Goal: Check status: Check status

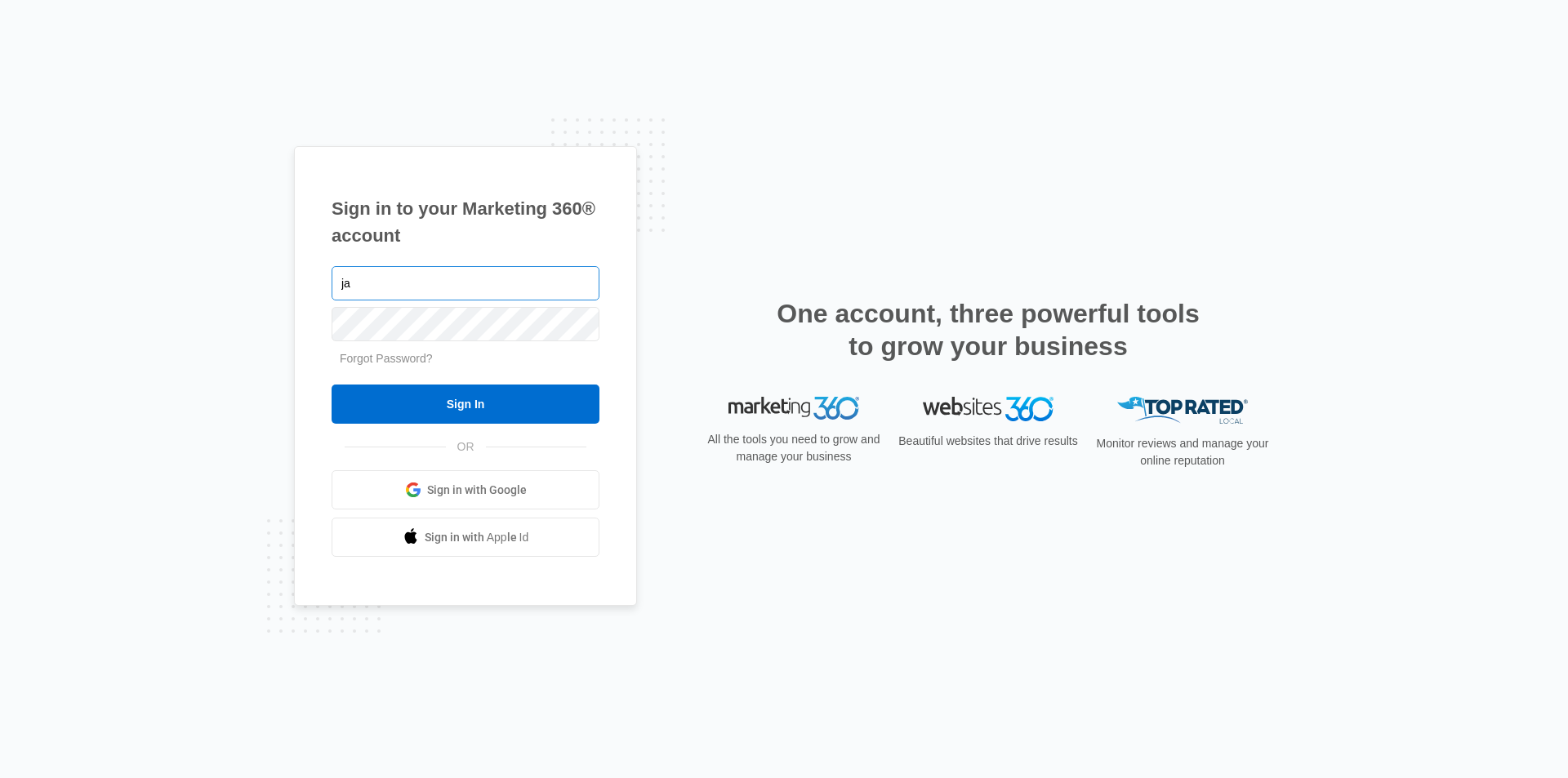
type input "j"
type input "[EMAIL_ADDRESS][DOMAIN_NAME]"
click at [332, 385] on input "Sign In" at bounding box center [465, 404] width 268 height 39
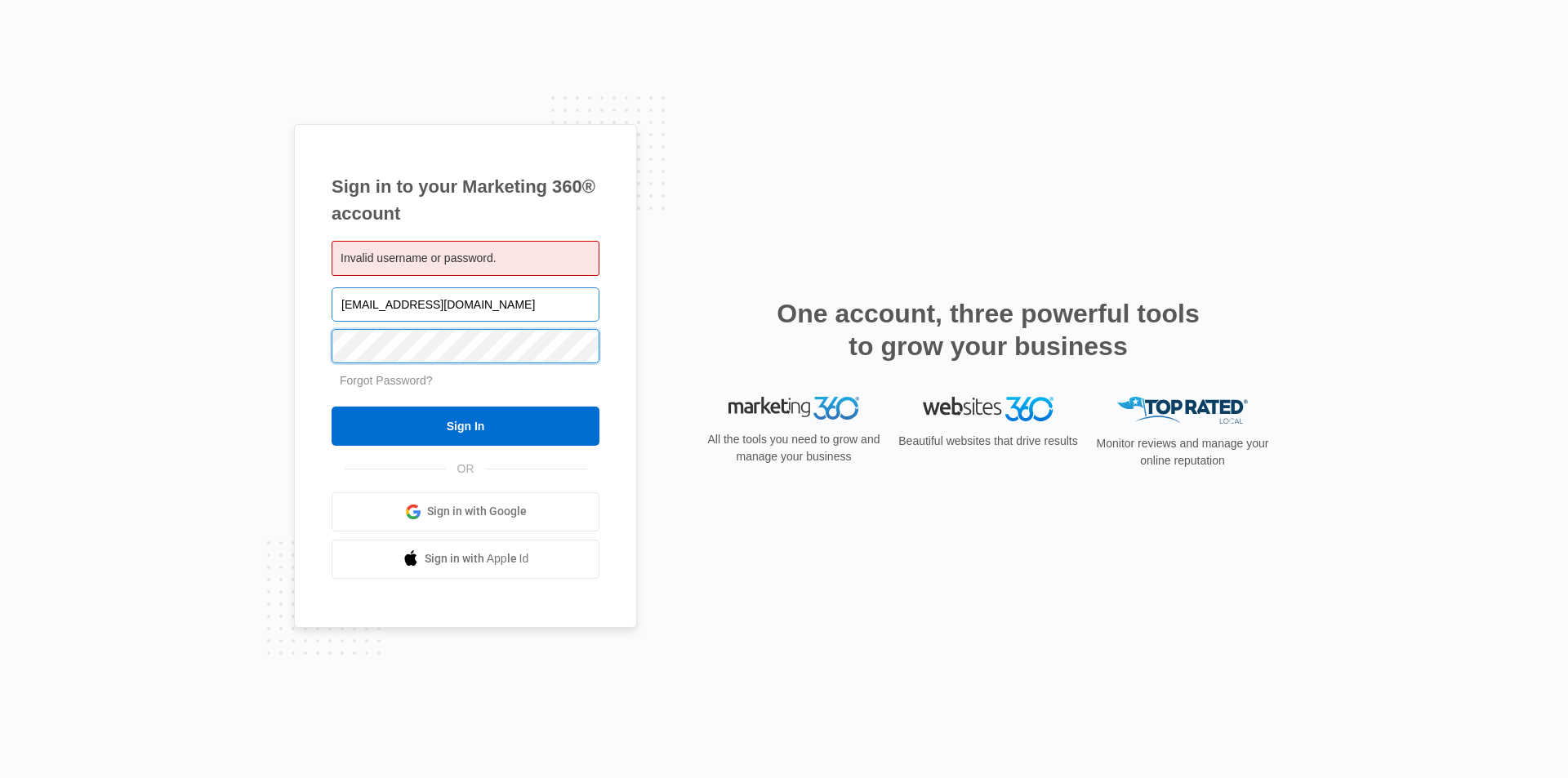
click at [332, 407] on input "Sign In" at bounding box center [465, 426] width 268 height 39
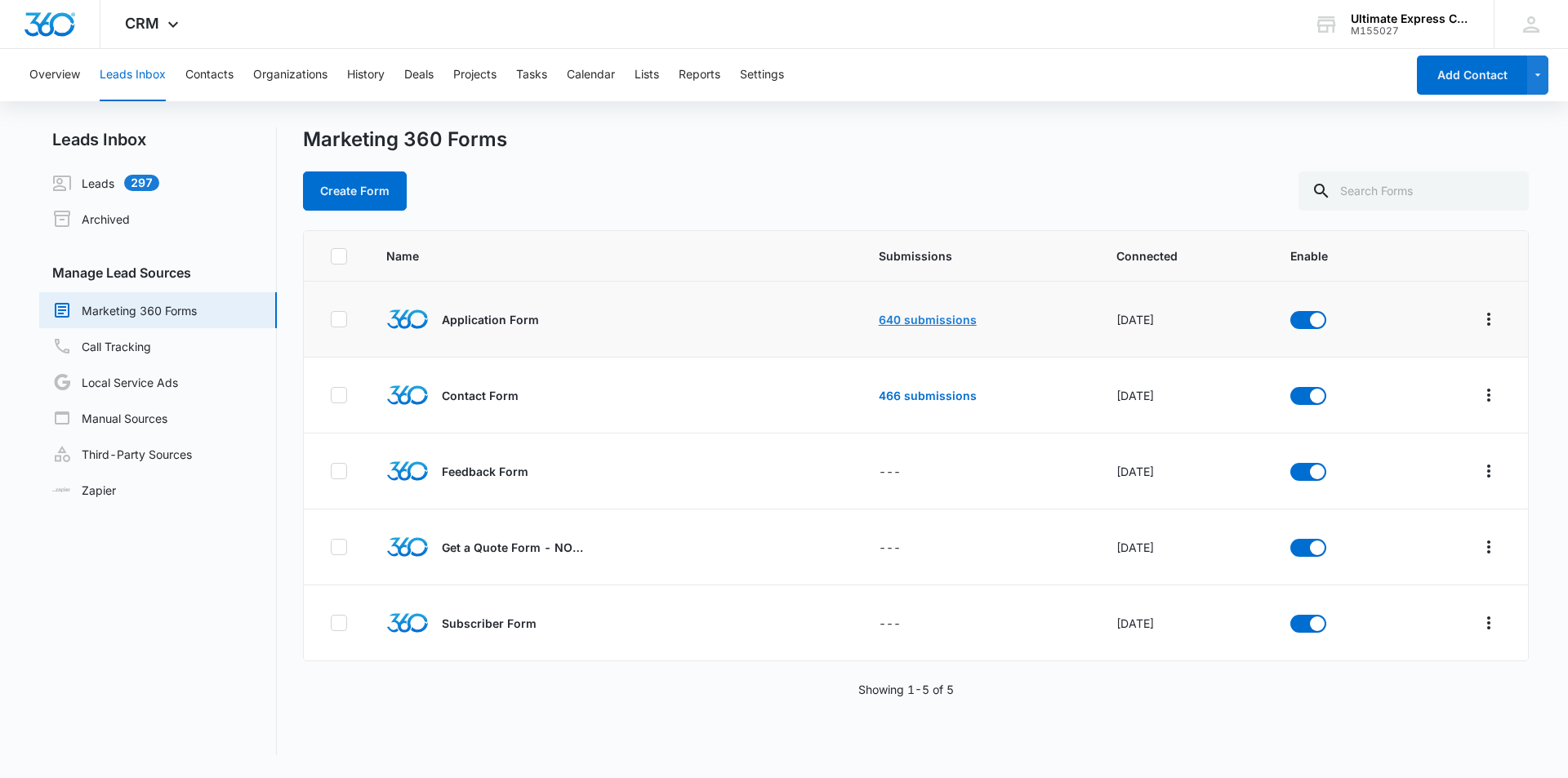
click at [936, 323] on link "640 submissions" at bounding box center [927, 319] width 98 height 14
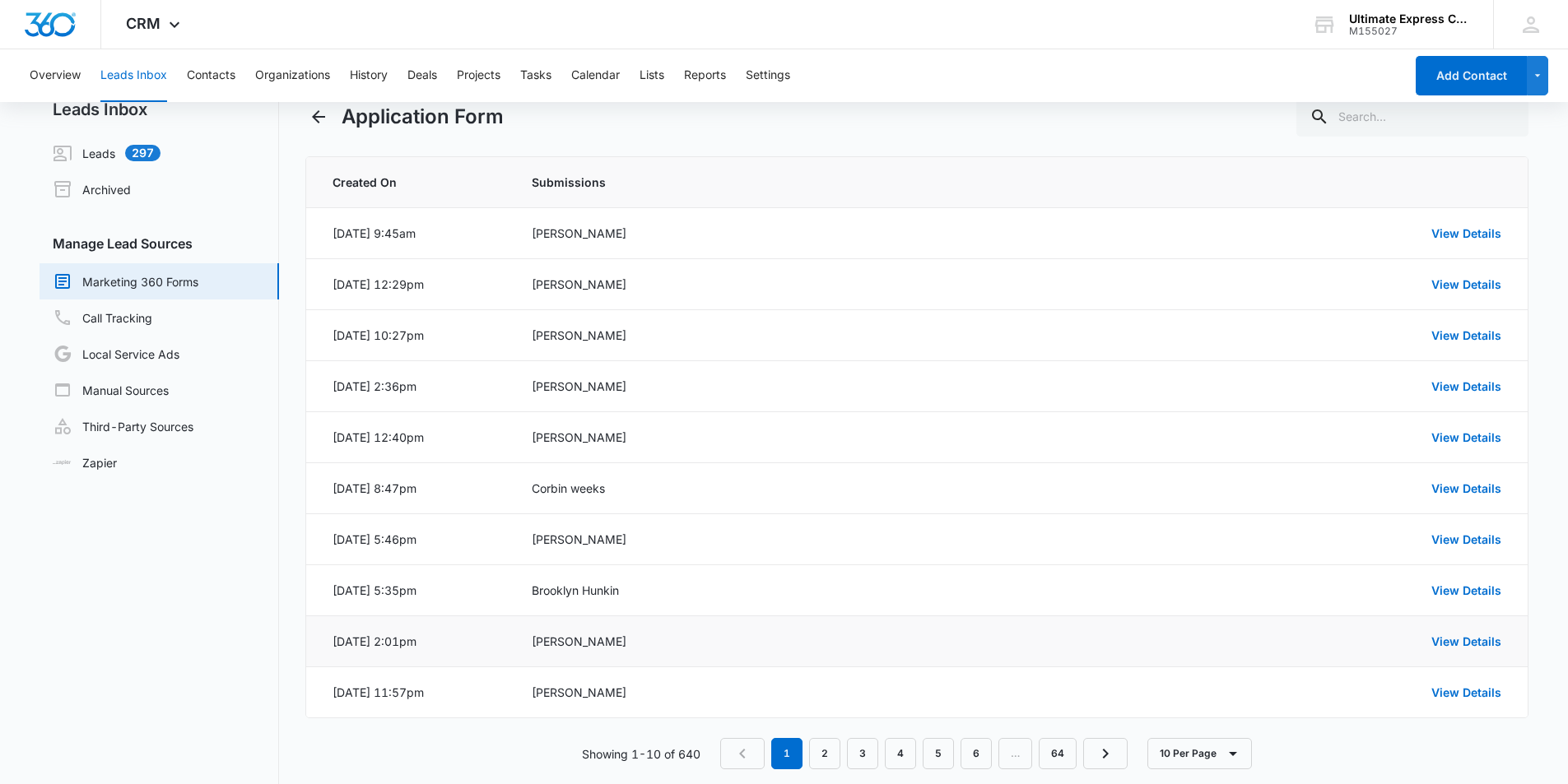
scroll to position [56, 0]
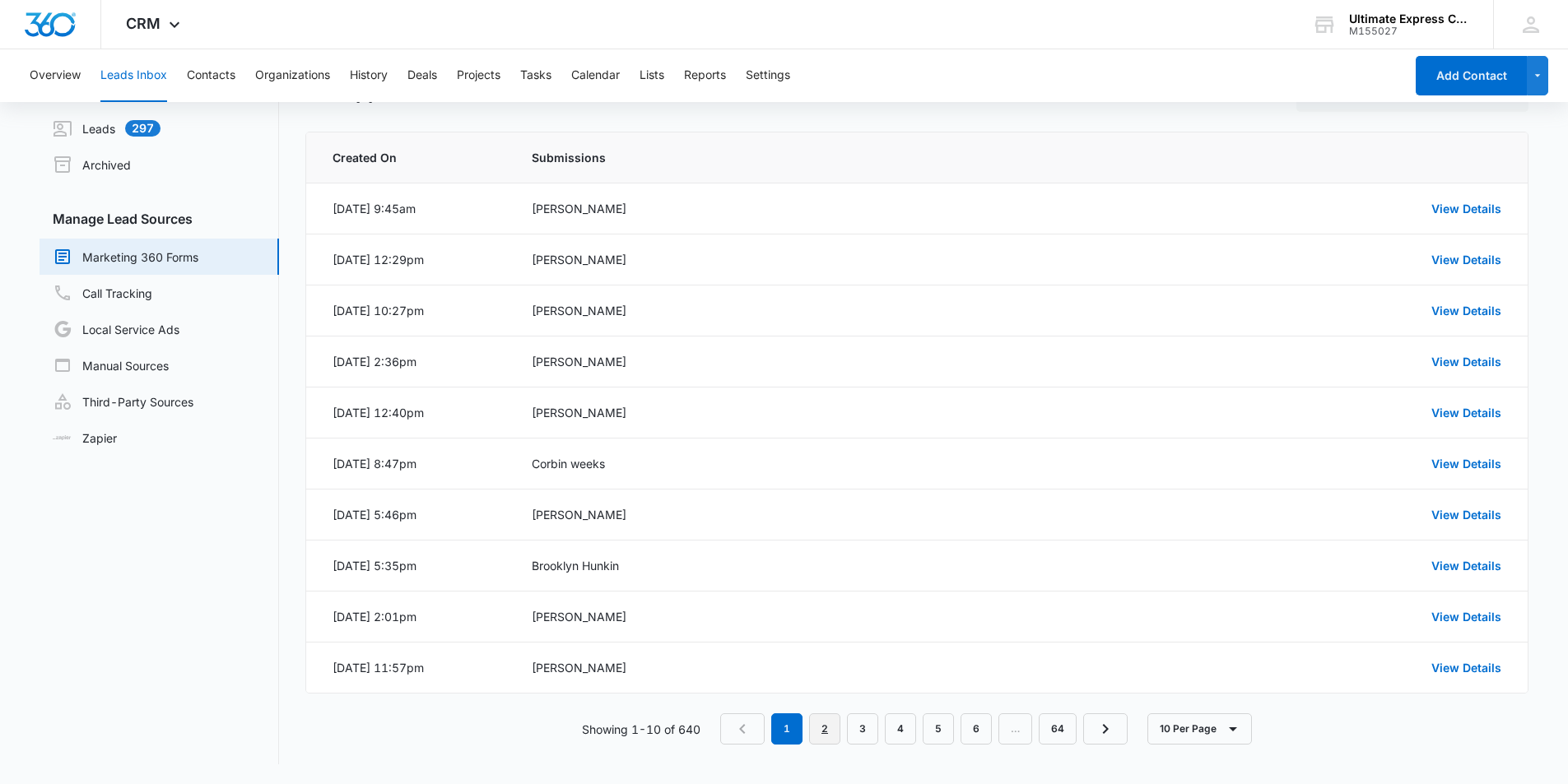
click at [828, 723] on link "2" at bounding box center [825, 729] width 31 height 31
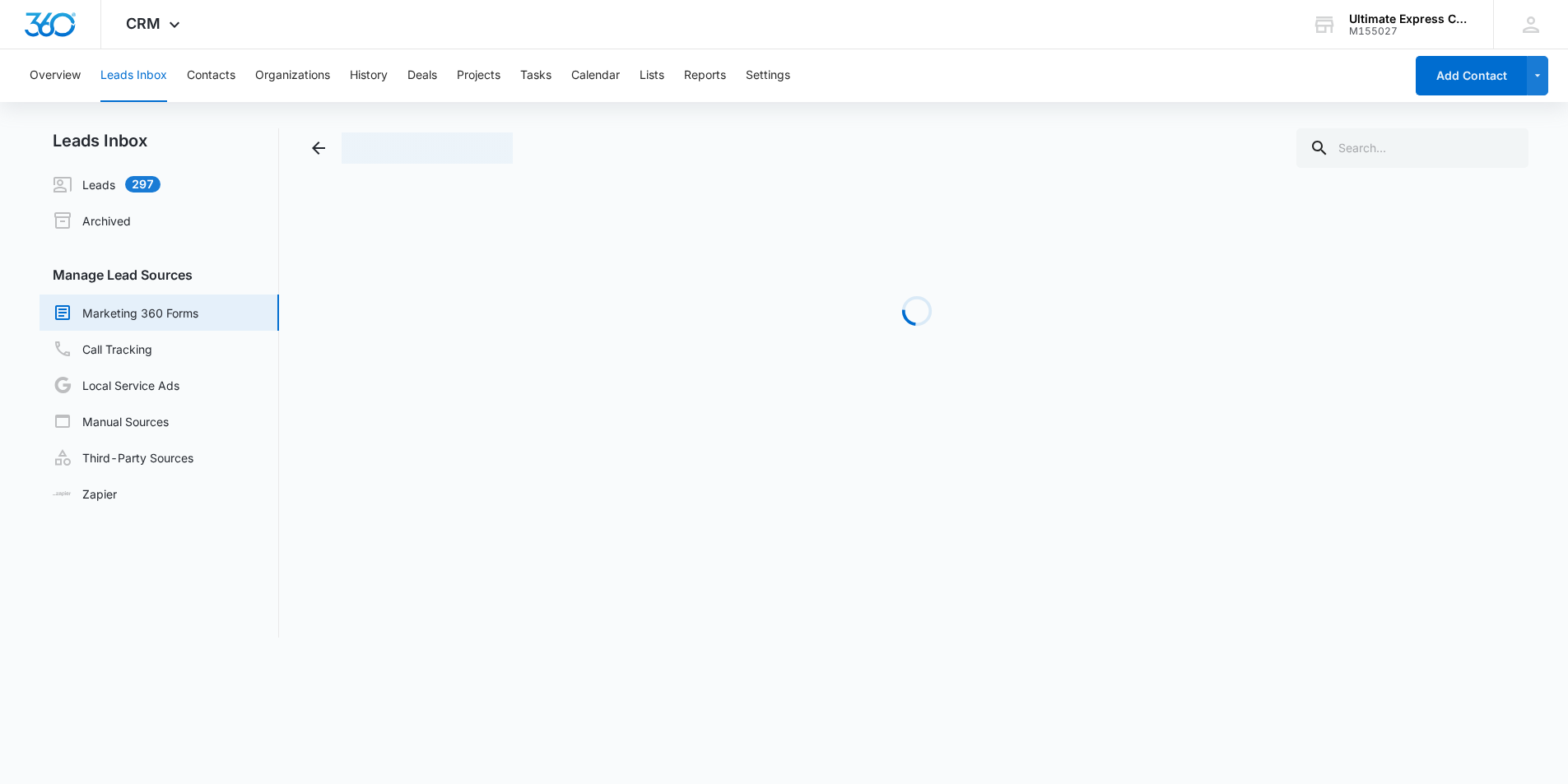
scroll to position [0, 0]
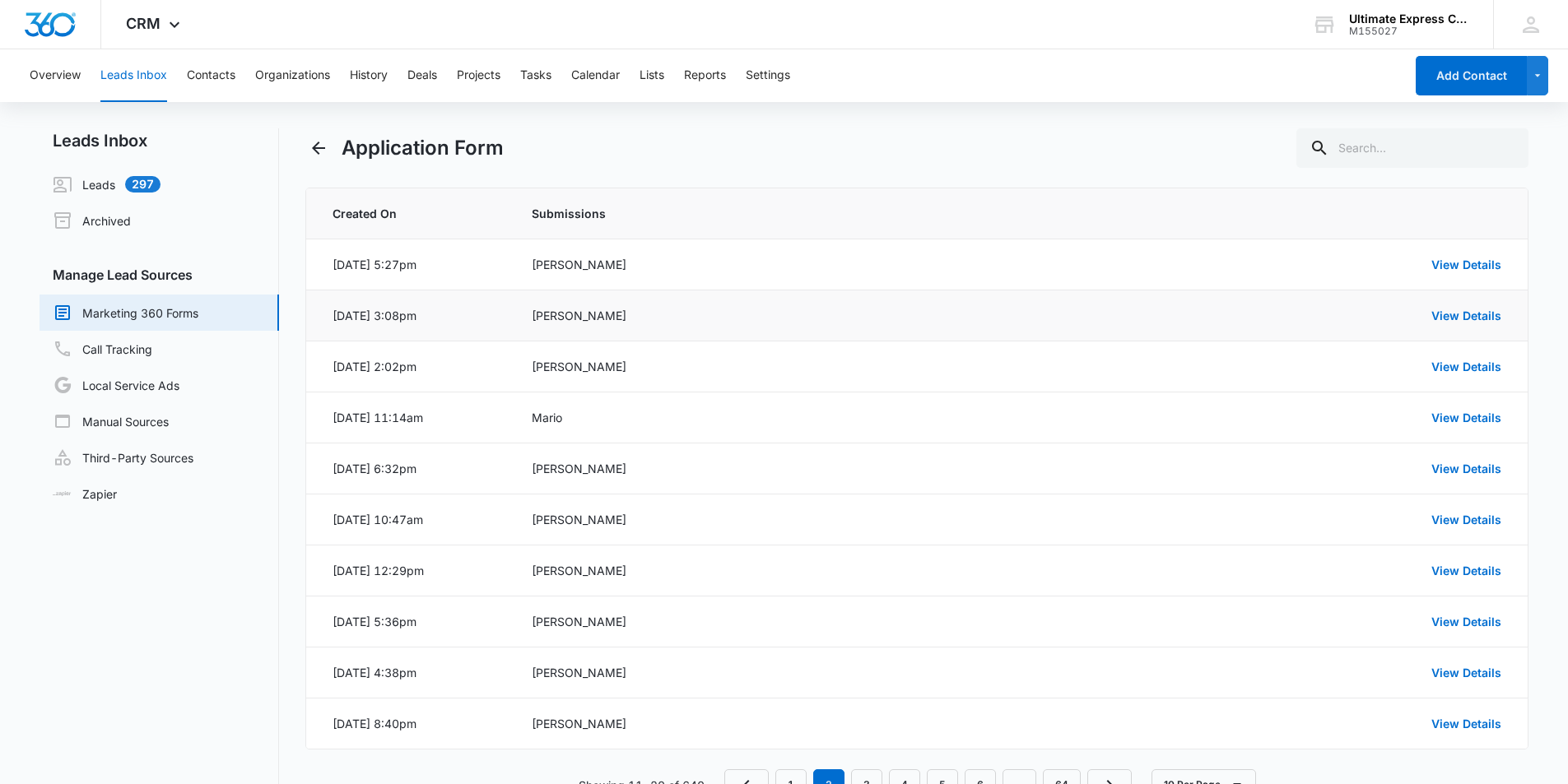
click at [1498, 322] on div "View Details" at bounding box center [1290, 315] width 426 height 18
click at [1492, 320] on link "View Details" at bounding box center [1467, 315] width 70 height 14
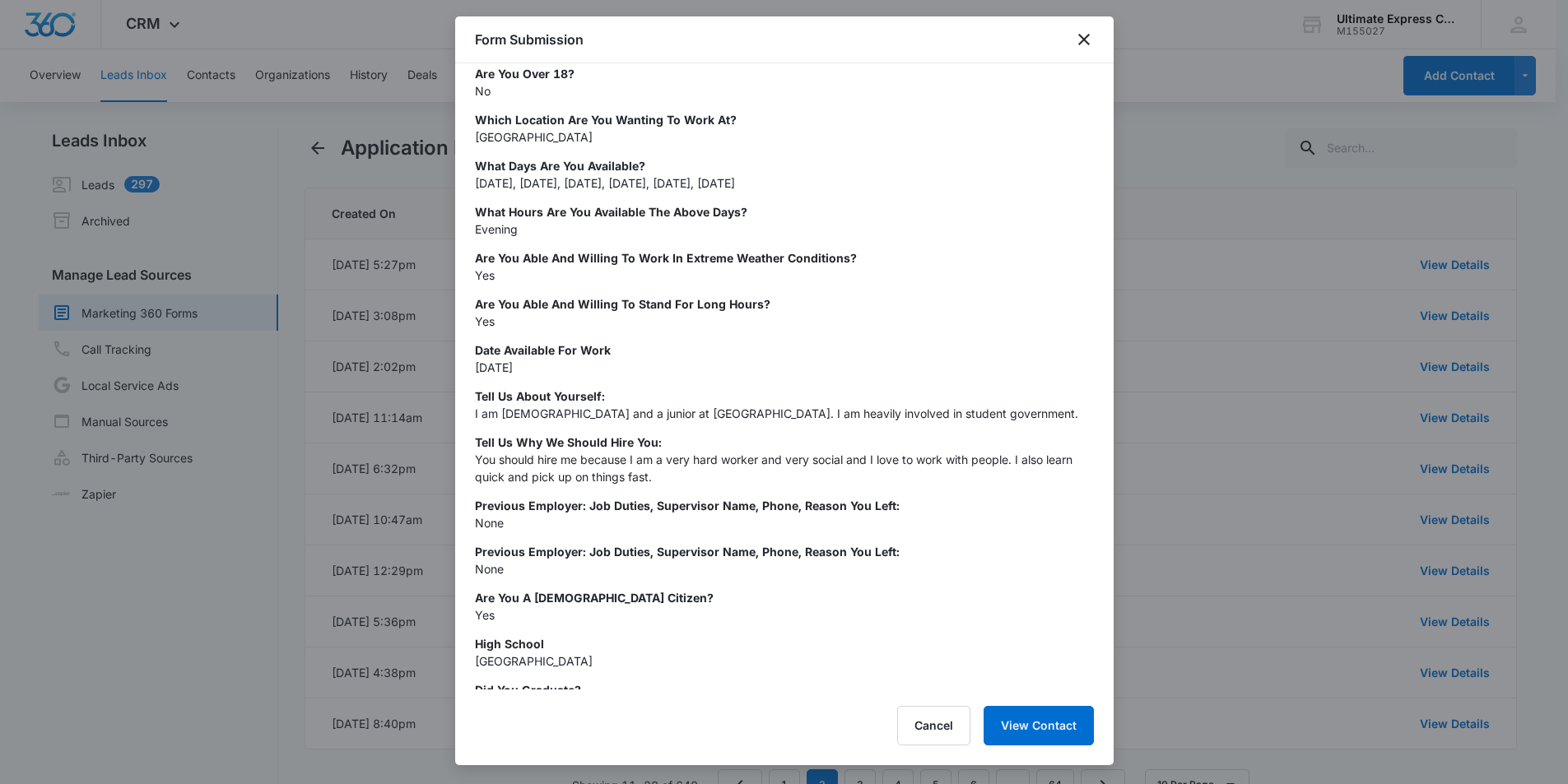
scroll to position [82, 0]
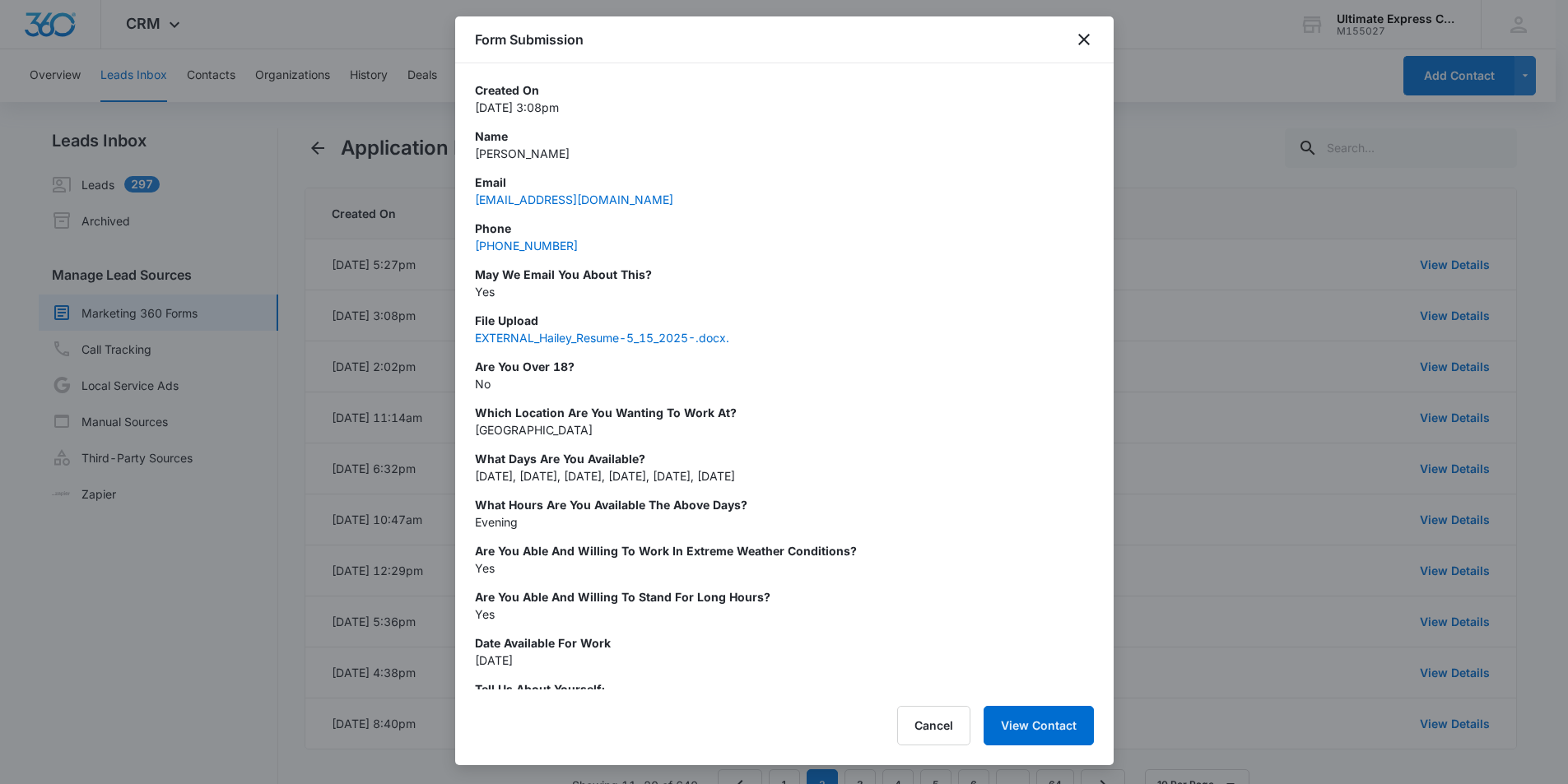
click at [547, 782] on div at bounding box center [784, 392] width 1568 height 784
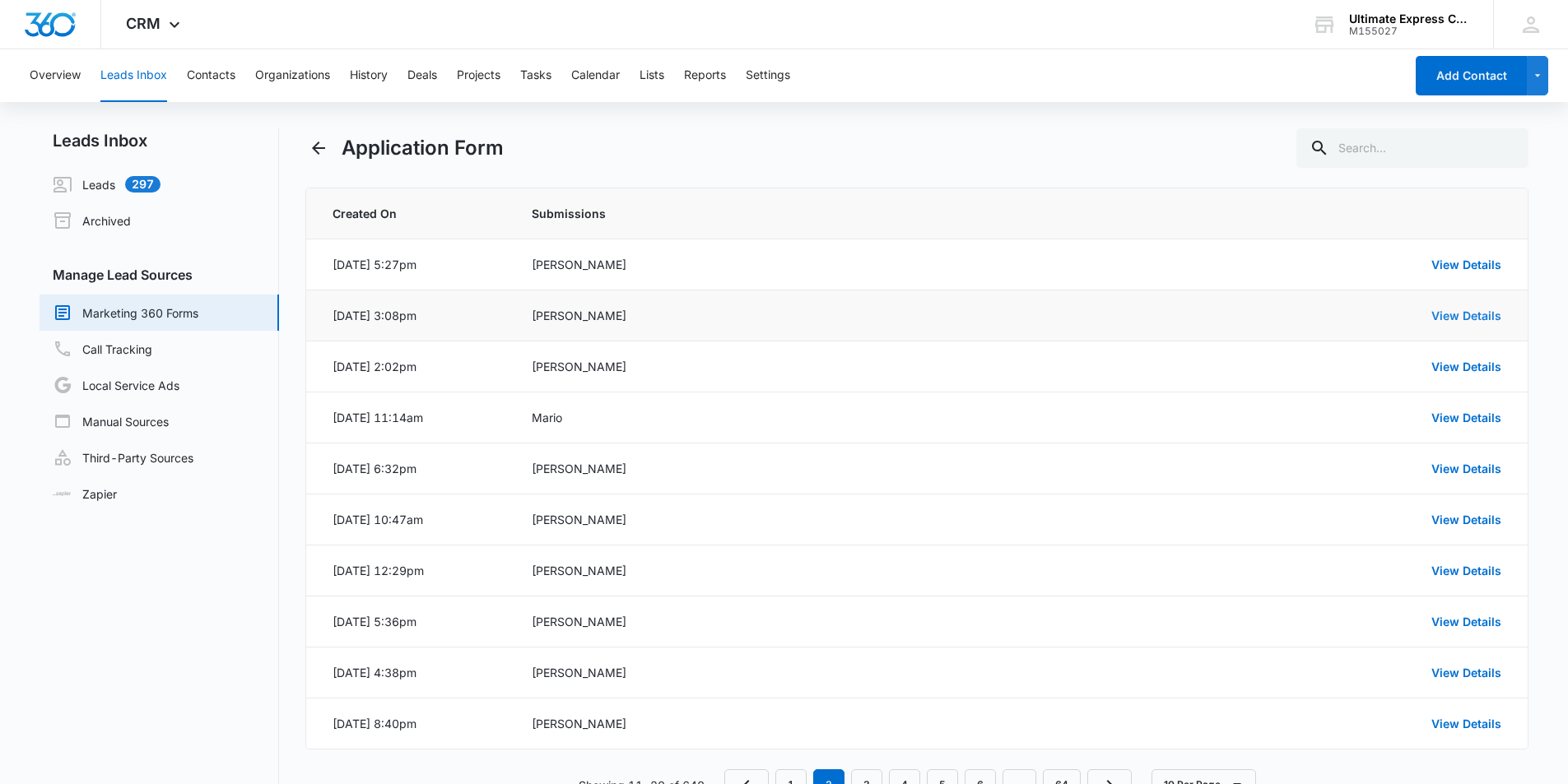
click at [1471, 317] on link "View Details" at bounding box center [1467, 315] width 70 height 14
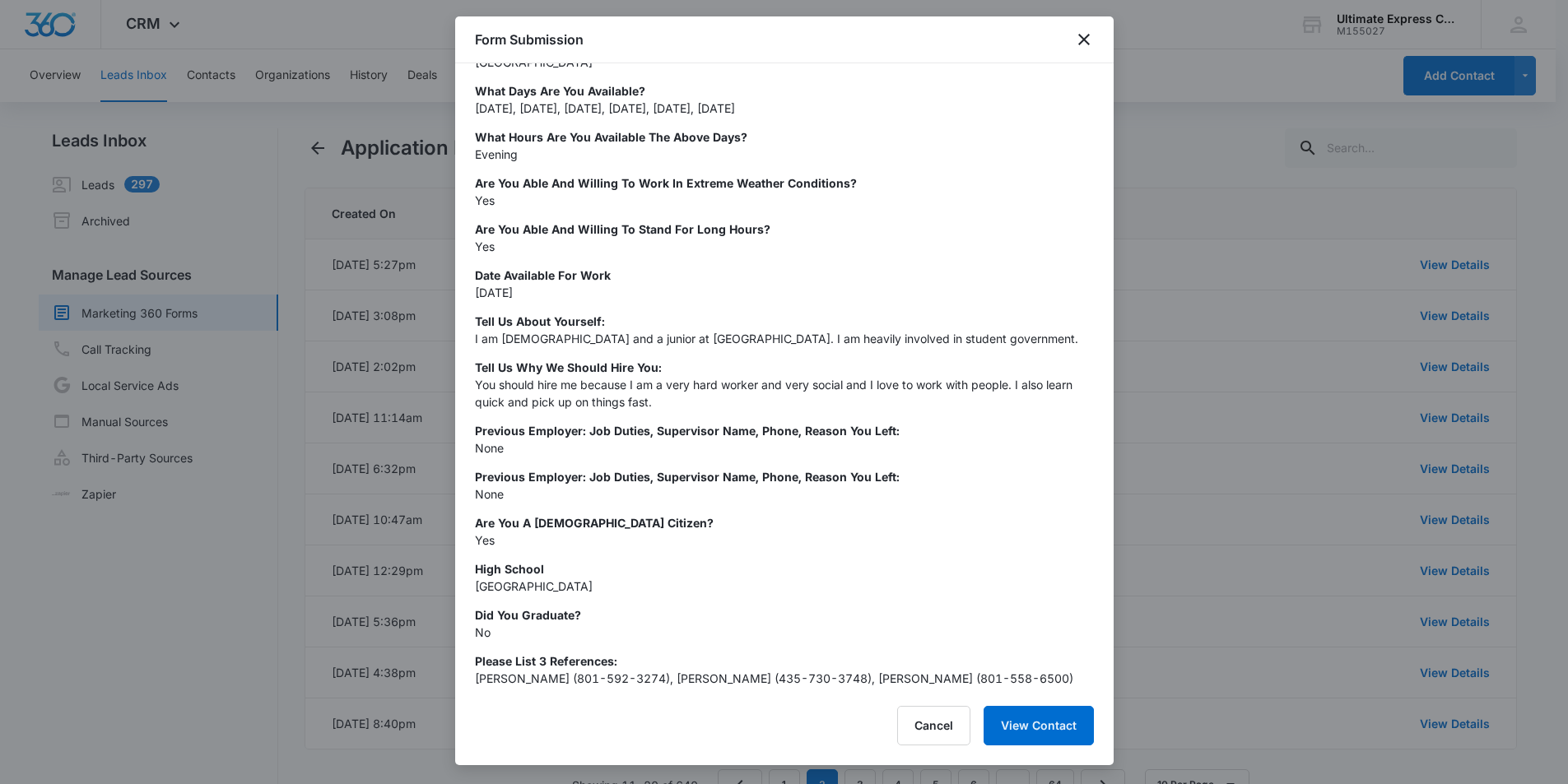
scroll to position [494, 0]
